Goal: Information Seeking & Learning: Learn about a topic

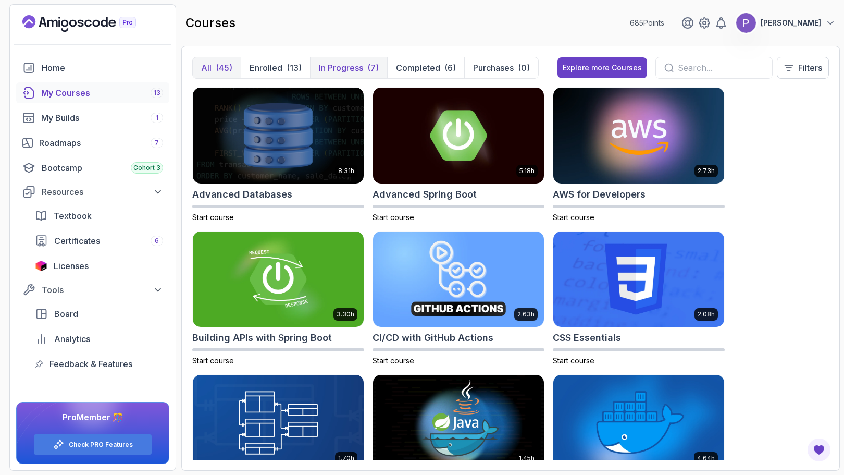
click at [354, 66] on p "In Progress" at bounding box center [341, 68] width 44 height 13
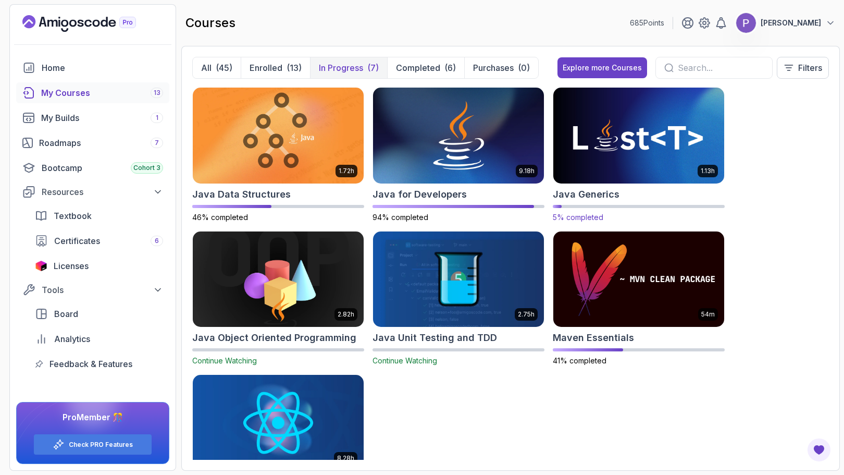
click at [606, 149] on img at bounding box center [638, 135] width 179 height 101
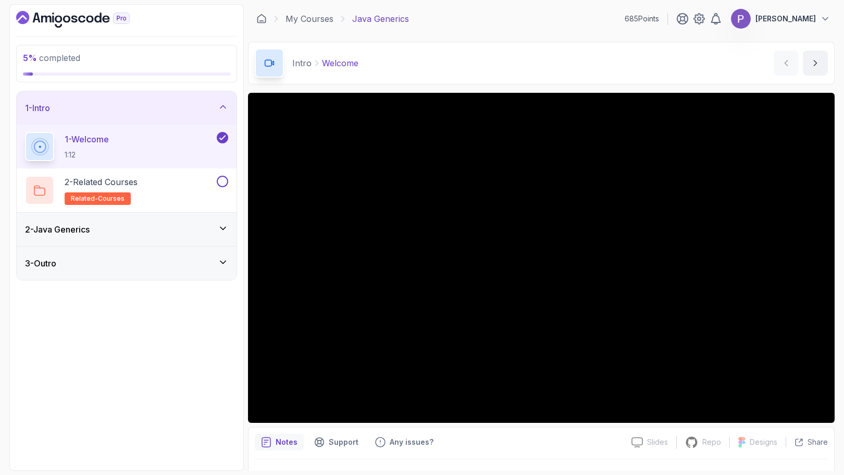
click at [187, 219] on div "2 - Java Generics" at bounding box center [127, 229] width 220 height 33
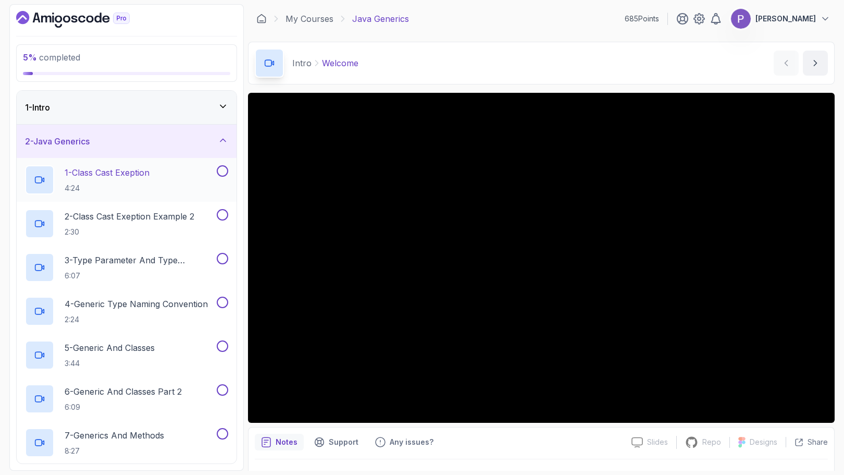
click at [183, 183] on div "1 - Class Cast Exeption 4:24" at bounding box center [120, 179] width 190 height 29
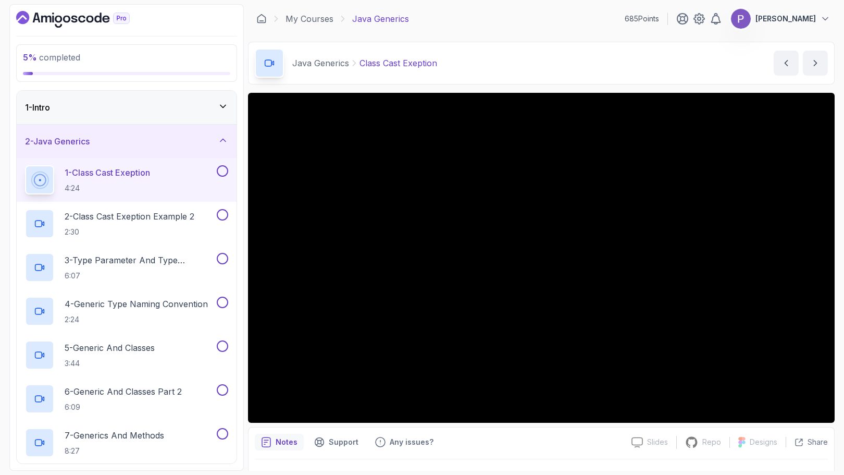
click at [222, 107] on icon at bounding box center [222, 106] width 5 height 3
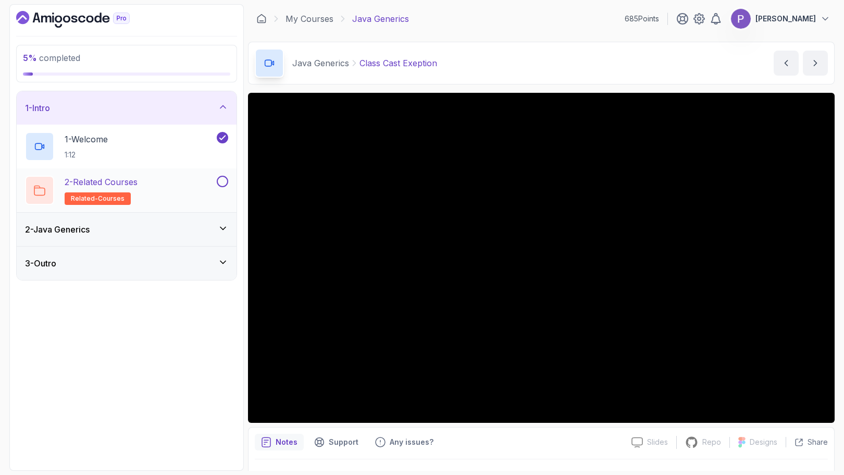
click at [196, 197] on div "2 - Related Courses related-courses" at bounding box center [120, 190] width 190 height 29
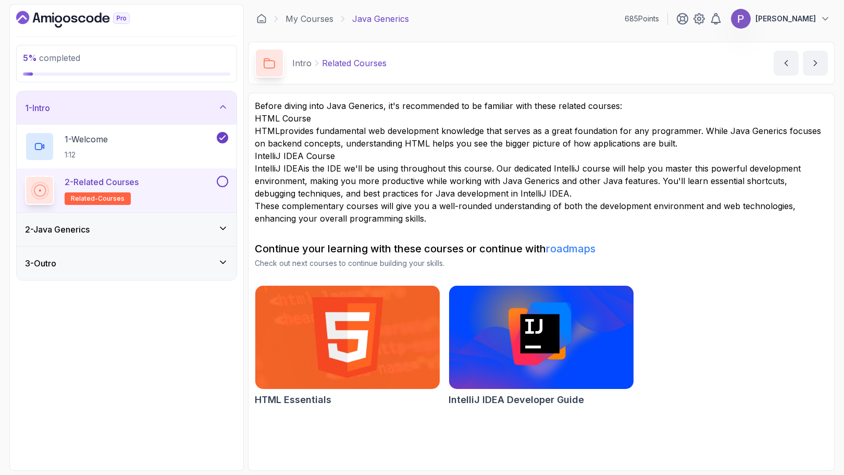
click at [205, 223] on div "2 - Java Generics" at bounding box center [127, 229] width 220 height 33
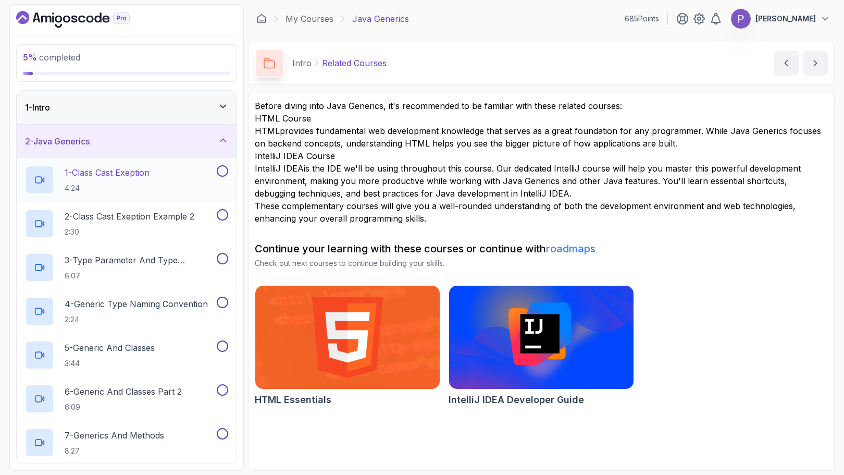
click at [168, 180] on div "1 - Class Cast Exeption 4:24" at bounding box center [120, 179] width 190 height 29
